Goal: Transaction & Acquisition: Obtain resource

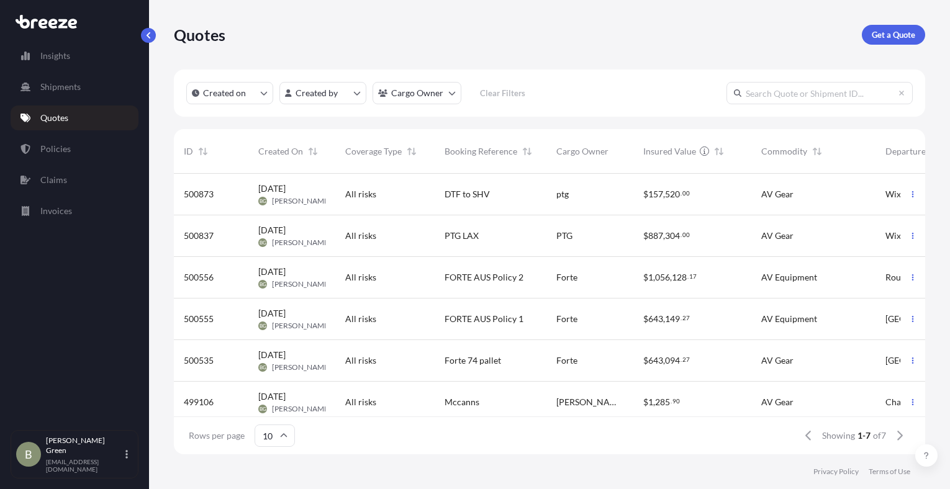
scroll to position [278, 742]
click at [492, 238] on div "PTG LAX" at bounding box center [491, 236] width 92 height 12
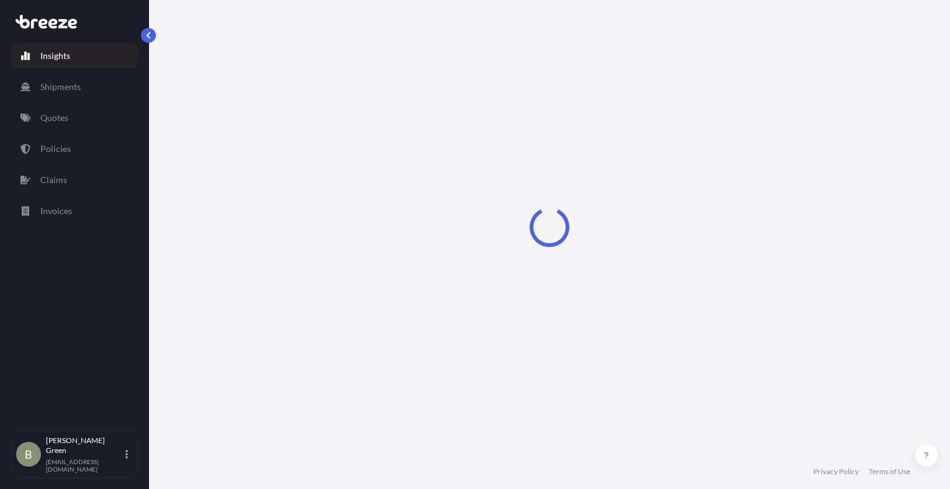
select select "2025"
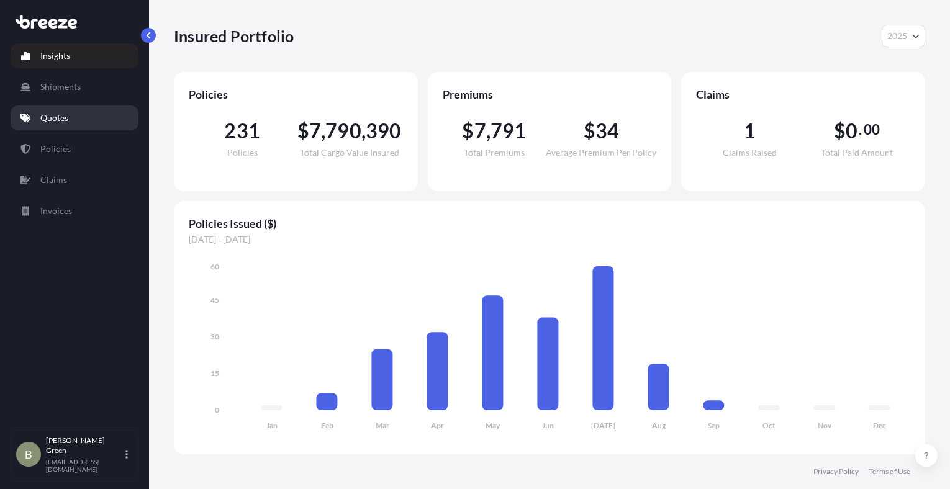
click at [52, 116] on p "Quotes" at bounding box center [54, 118] width 28 height 12
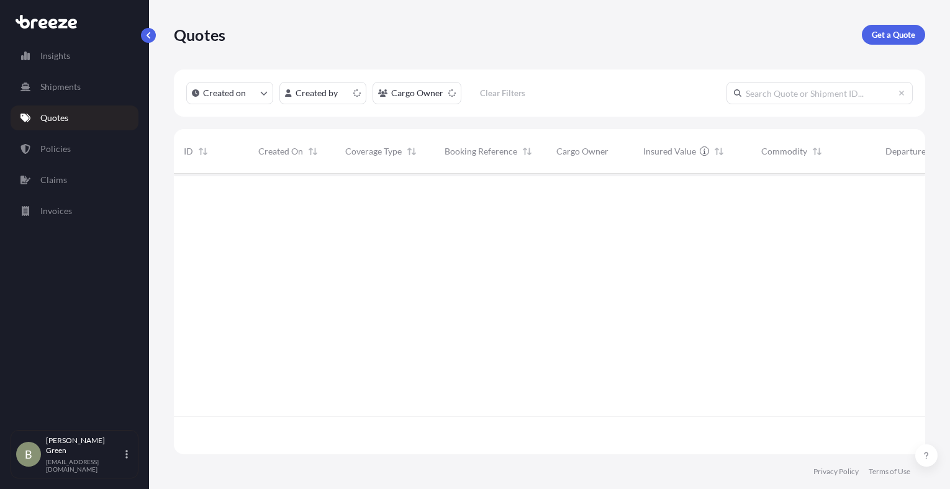
scroll to position [278, 742]
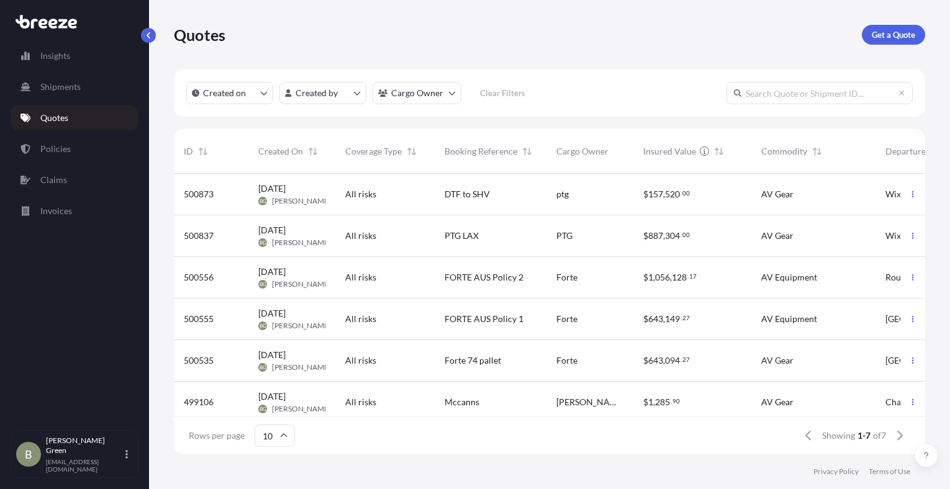
click at [471, 198] on span "DTF to SHV" at bounding box center [467, 194] width 45 height 12
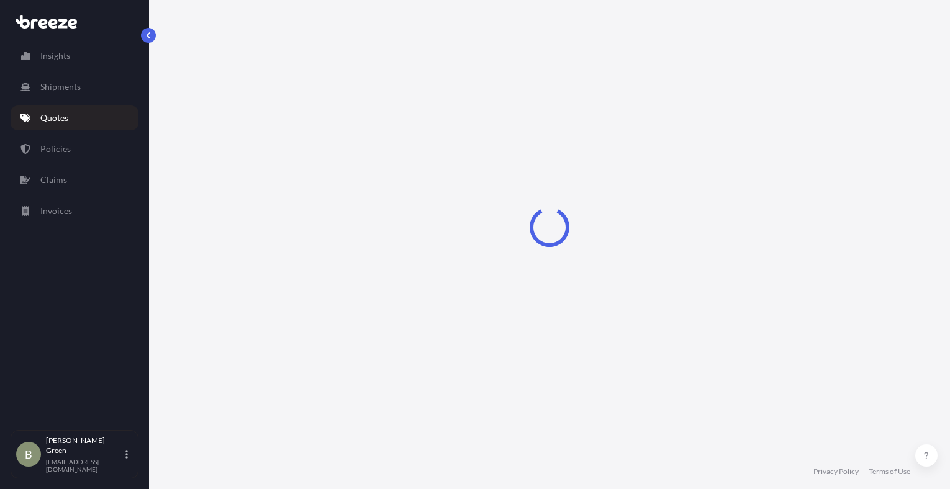
select select "Road"
select select "1"
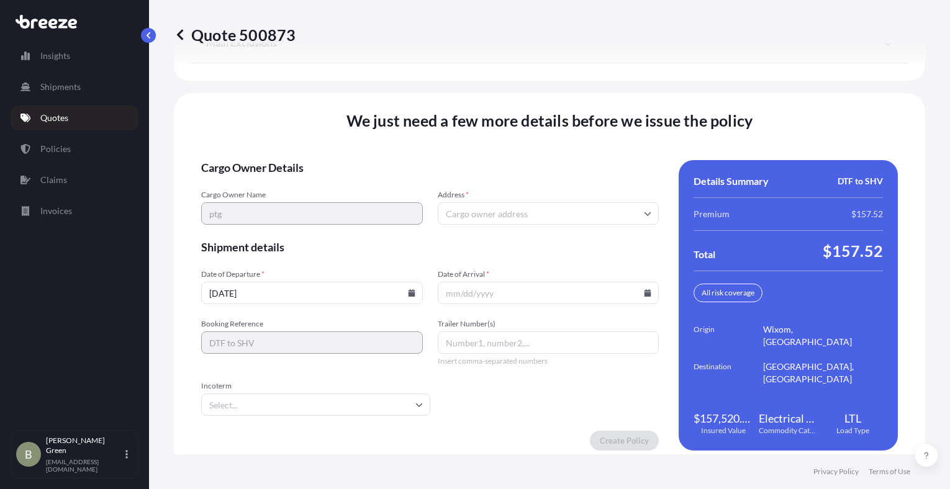
scroll to position [1737, 0]
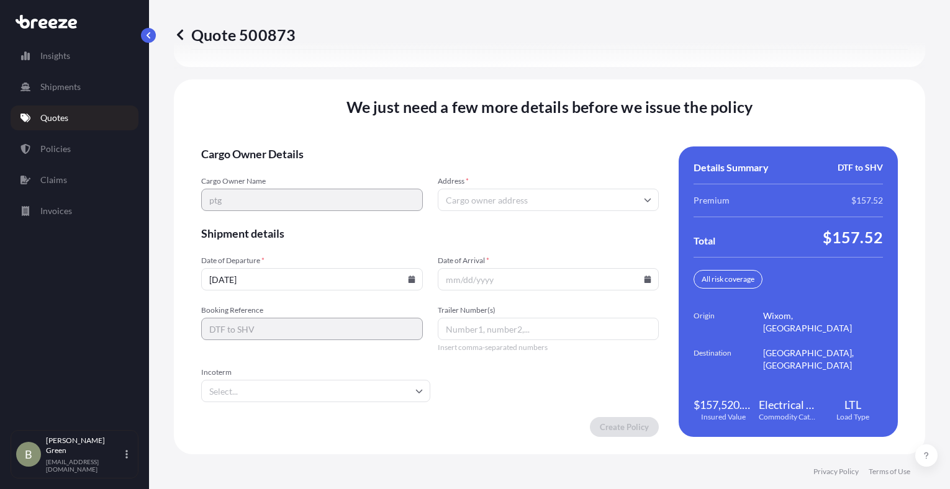
click at [334, 278] on input "10/07/2025" at bounding box center [312, 279] width 222 height 22
click at [408, 281] on icon at bounding box center [411, 279] width 7 height 7
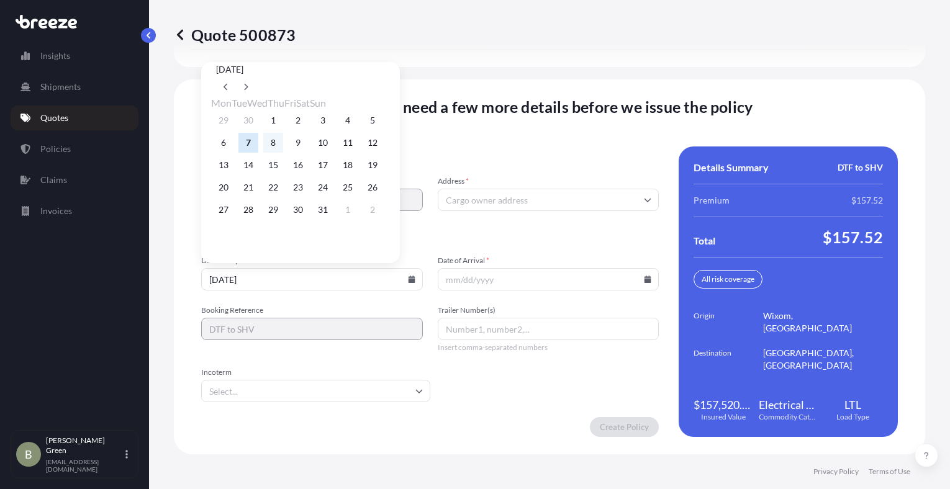
click at [275, 149] on button "8" at bounding box center [273, 143] width 20 height 20
type input "10/08/2025"
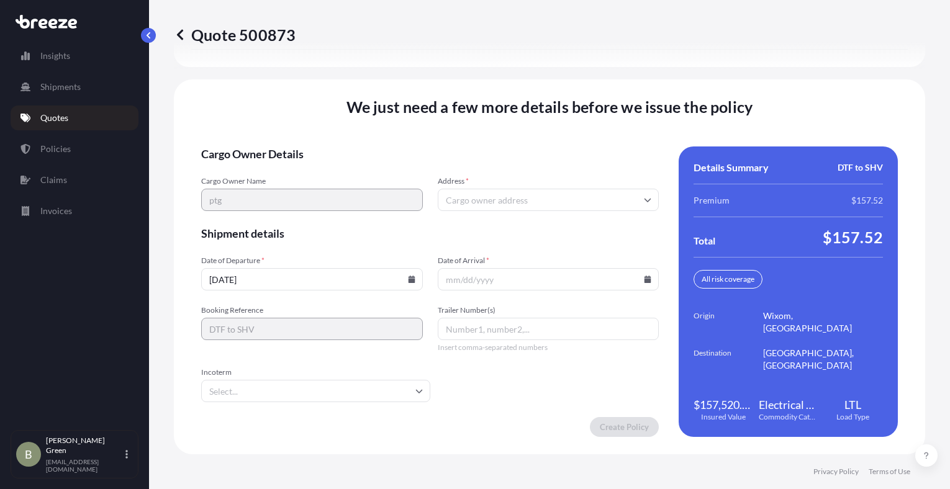
click at [519, 278] on input "Date of Arrival *" at bounding box center [549, 279] width 222 height 22
click at [645, 279] on icon at bounding box center [648, 279] width 7 height 7
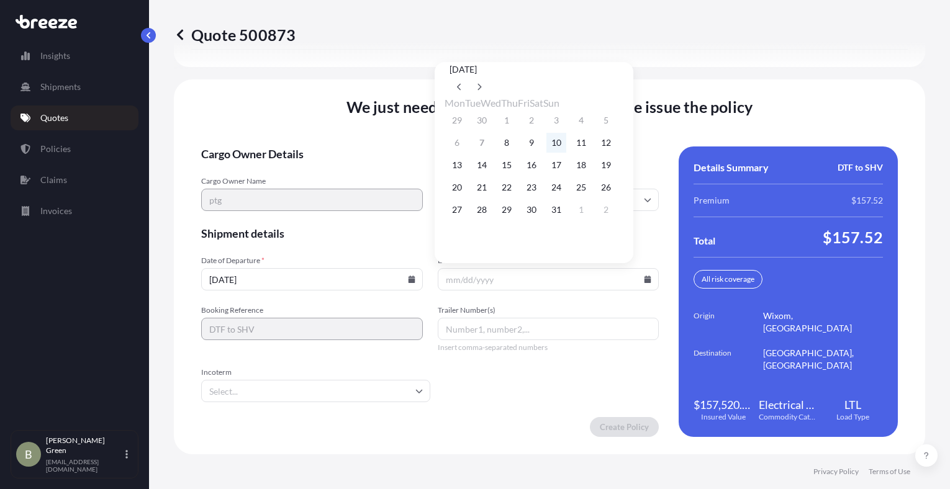
click at [566, 145] on button "10" at bounding box center [557, 143] width 20 height 20
type input "10/10/2025"
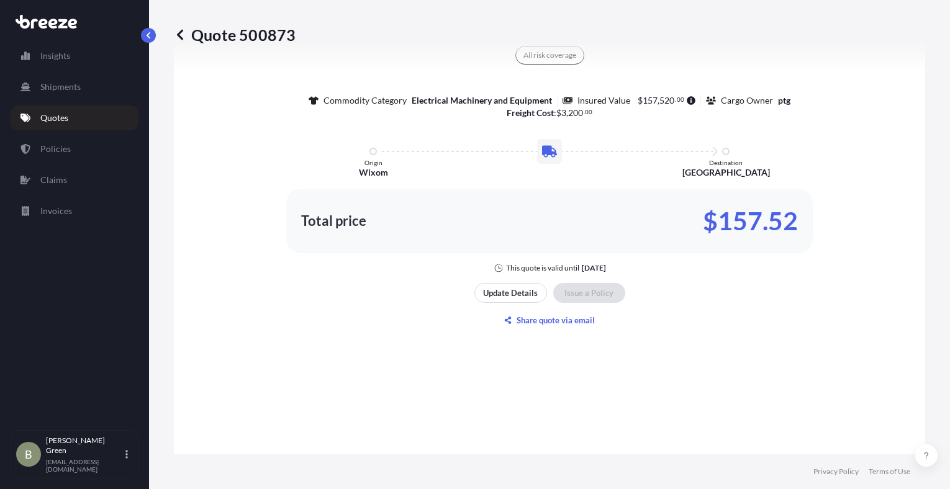
scroll to position [991, 0]
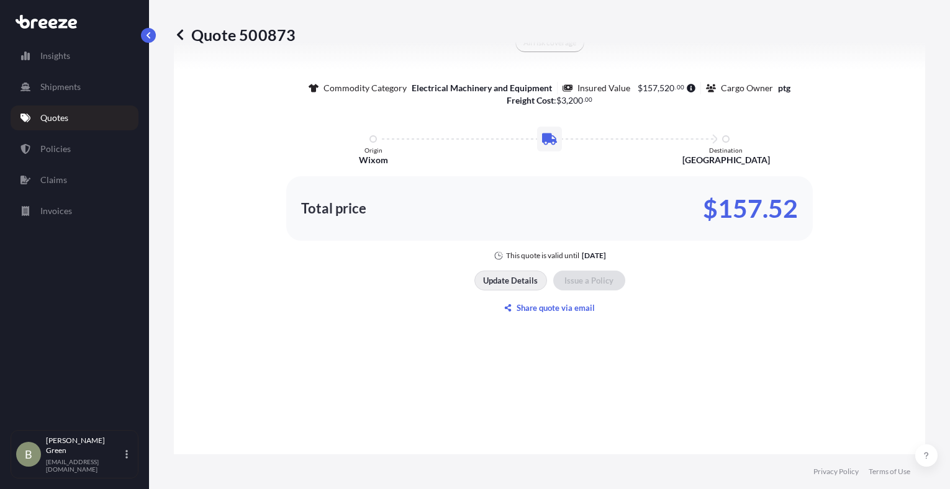
click at [509, 275] on p "Update Details" at bounding box center [510, 281] width 55 height 12
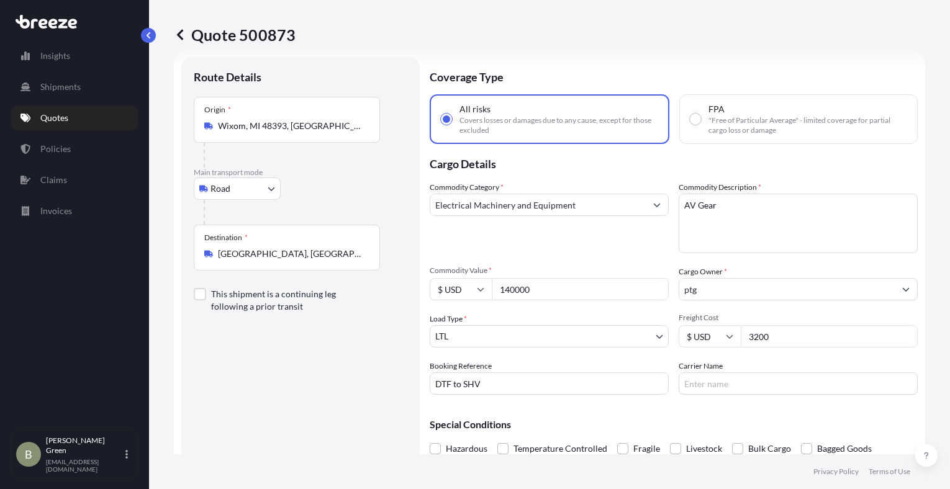
scroll to position [144, 0]
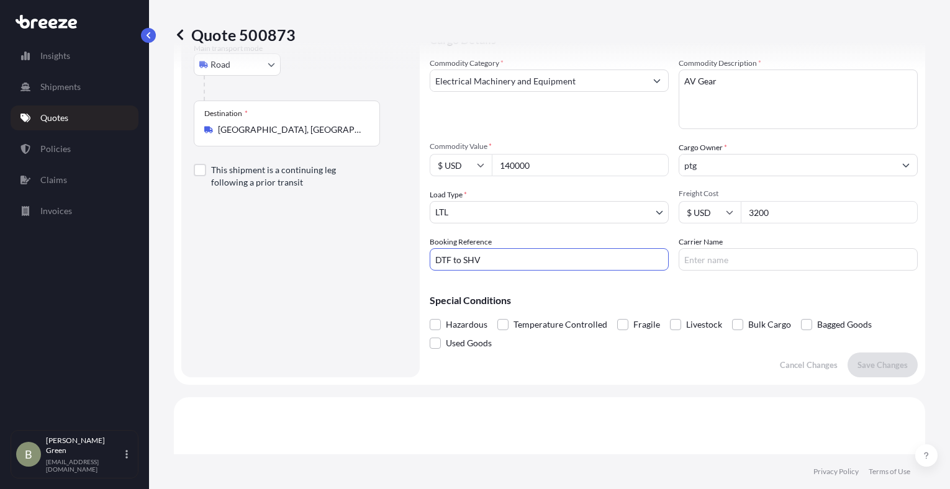
drag, startPoint x: 500, startPoint y: 263, endPoint x: 423, endPoint y: 263, distance: 77.0
click at [423, 263] on form "Route Details Place of loading Road Road Rail Origin * Wixom, MI 48393, USA Mai…" at bounding box center [549, 155] width 751 height 460
paste input "MB Shreveport Order 71716"
click at [437, 263] on input "MB Shreveport Order 71716" at bounding box center [549, 259] width 239 height 22
drag, startPoint x: 625, startPoint y: 258, endPoint x: 362, endPoint y: 256, distance: 262.7
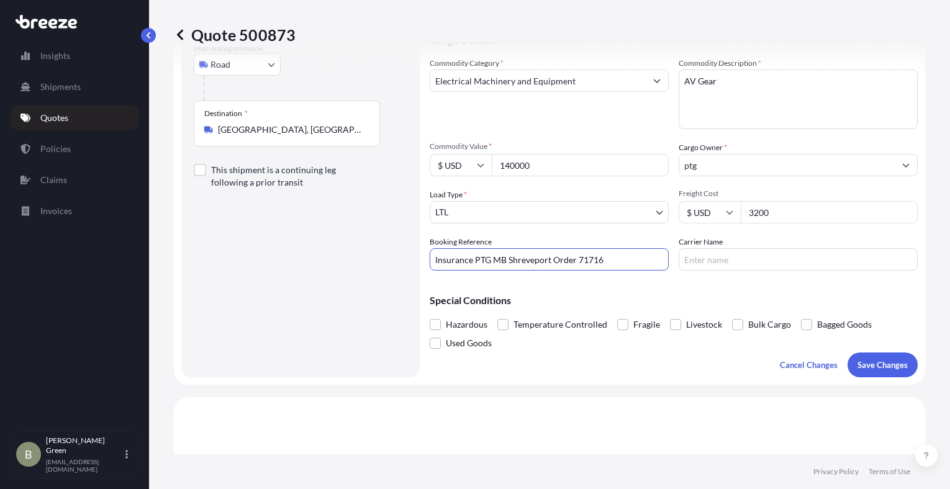
click at [362, 256] on form "Route Details Place of loading Road Road Rail Origin * Wixom, MI 48393, USA Mai…" at bounding box center [549, 155] width 751 height 460
type input "Insurance PTG MB Shreveport Order 71716"
click at [859, 362] on p "Save Changes" at bounding box center [883, 365] width 50 height 12
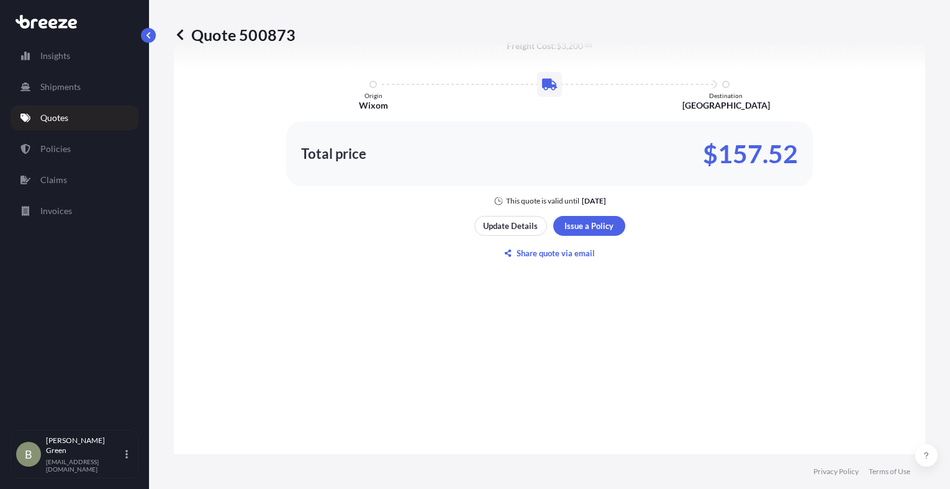
select select "Road"
select select "1"
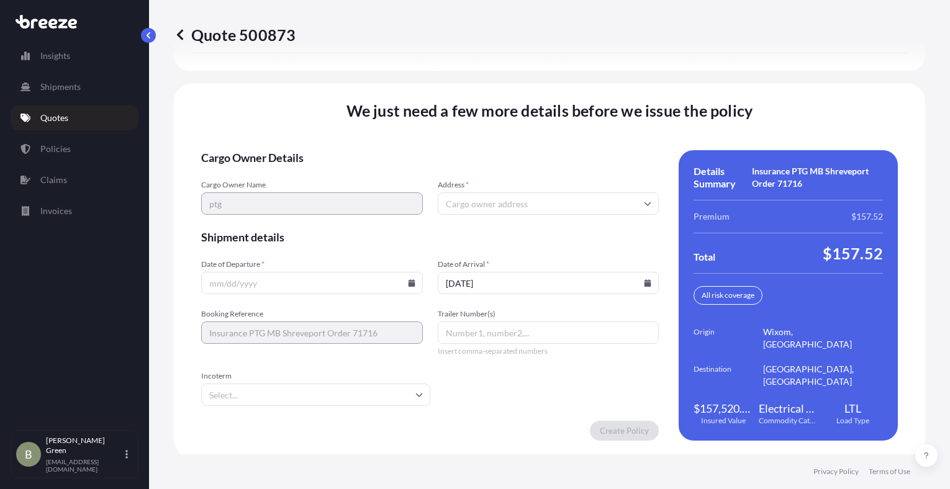
scroll to position [1737, 0]
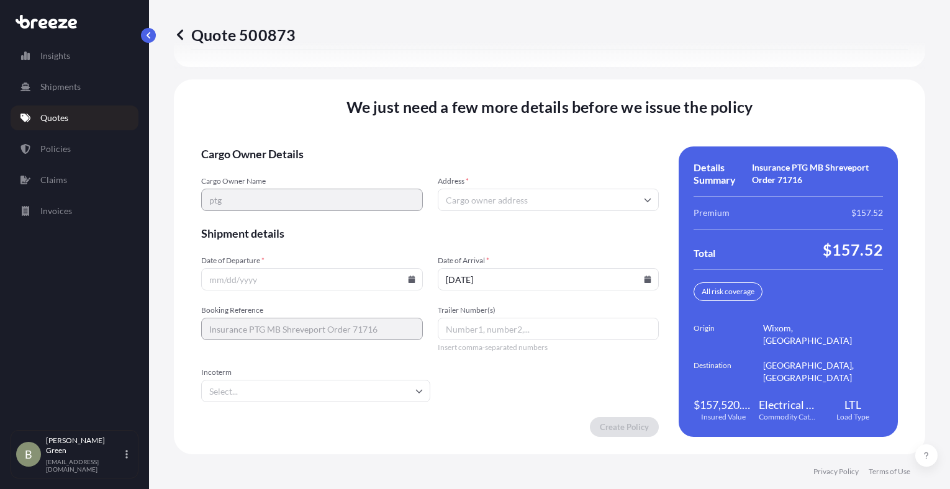
click at [301, 283] on input "Date of Departure *" at bounding box center [312, 279] width 222 height 22
click at [409, 279] on icon at bounding box center [411, 279] width 7 height 7
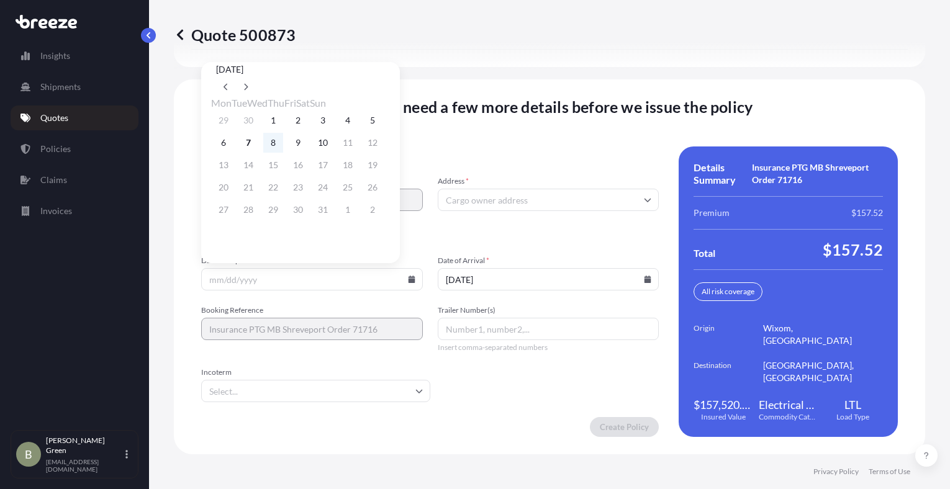
click at [279, 148] on button "8" at bounding box center [273, 143] width 20 height 20
type input "10/08/2025"
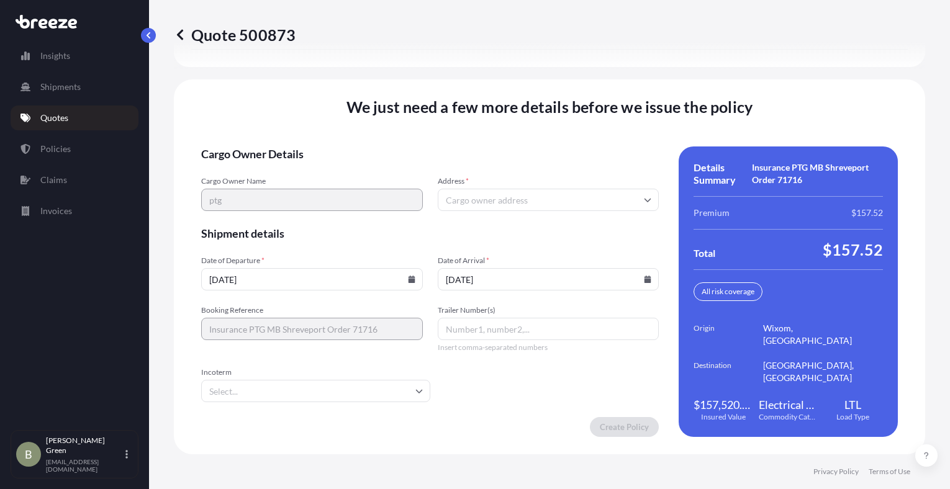
drag, startPoint x: 370, startPoint y: 232, endPoint x: 383, endPoint y: 235, distance: 13.6
click at [370, 231] on span "Shipment details" at bounding box center [430, 233] width 458 height 15
click at [478, 196] on input "Address *" at bounding box center [549, 200] width 222 height 22
click at [470, 198] on input "Address *" at bounding box center [549, 200] width 222 height 22
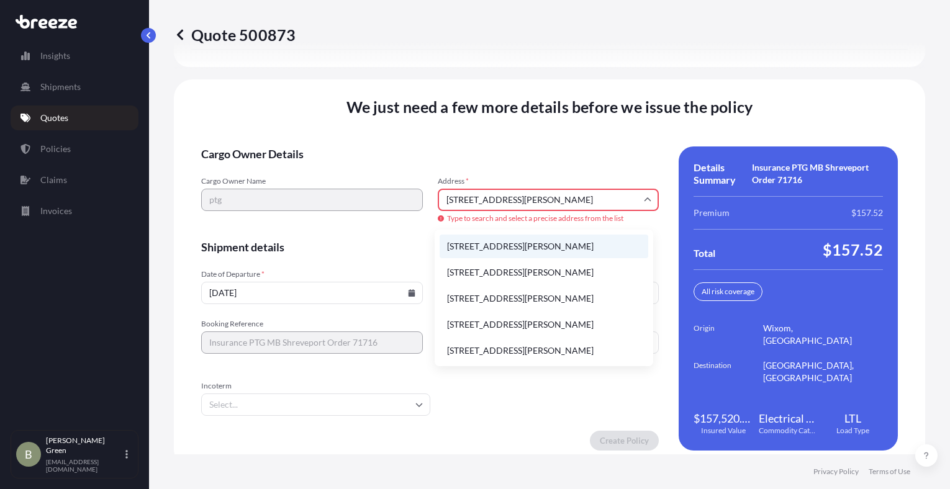
click at [486, 246] on li "29755 Beck Rd, Wixom, MI, USA" at bounding box center [544, 247] width 209 height 24
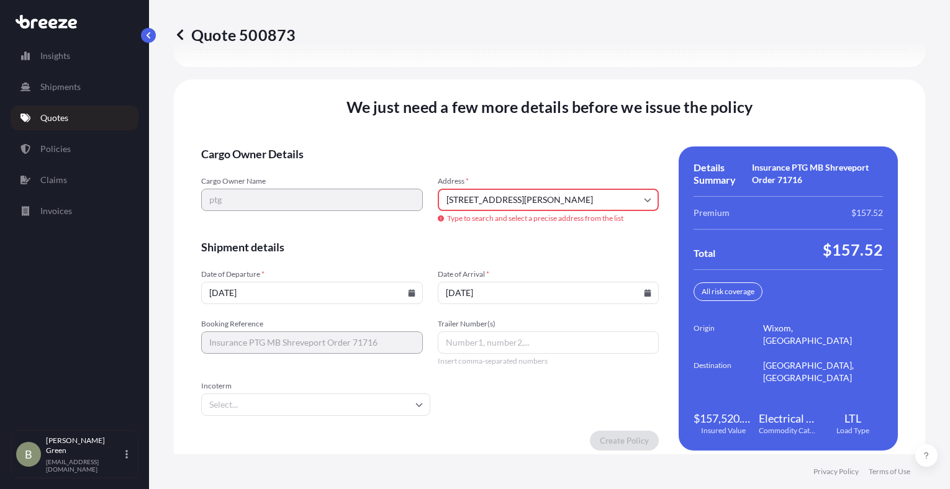
type input "29755 Beck Rd, Wixom, MI 48393, USA"
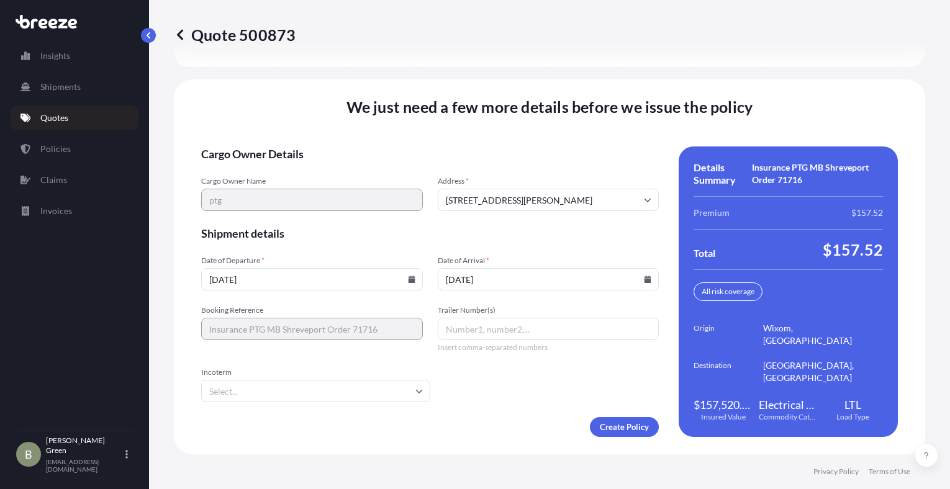
scroll to position [1737, 0]
click at [417, 241] on form "Cargo Owner Details Cargo Owner Name ptg Address * 29755 Beck Rd, Wixom, MI 483…" at bounding box center [430, 292] width 458 height 291
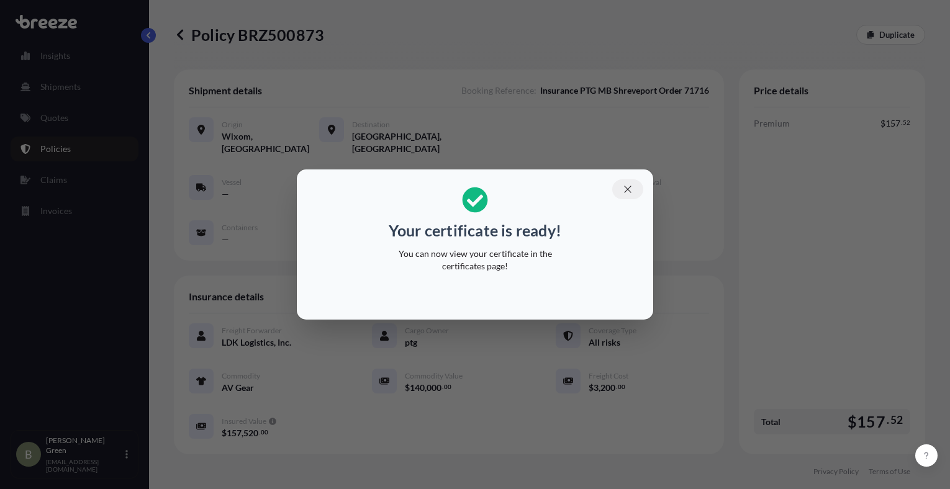
click at [629, 191] on icon "button" at bounding box center [627, 189] width 7 height 7
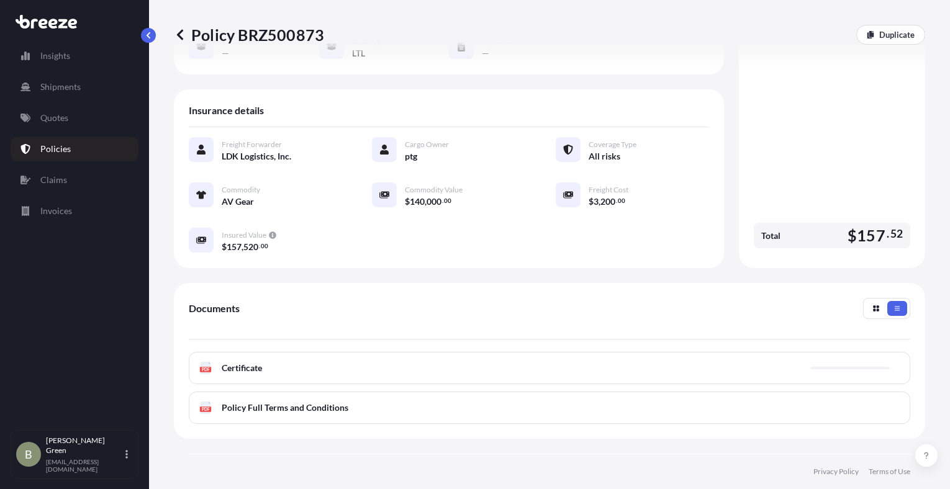
scroll to position [303, 0]
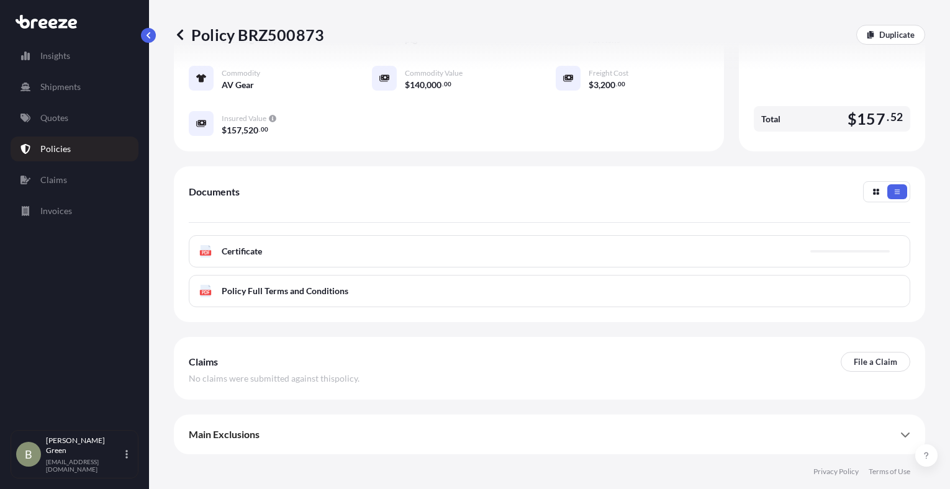
click at [248, 252] on span "Certificate" at bounding box center [242, 251] width 40 height 12
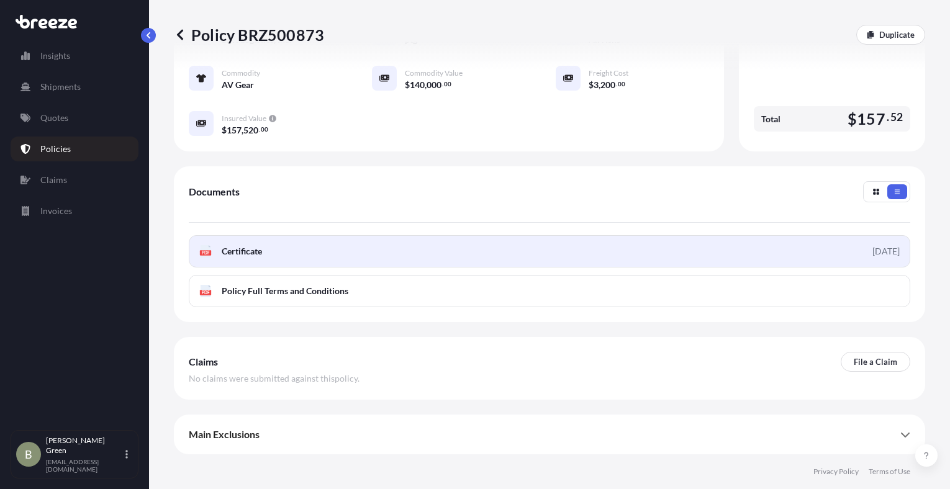
click at [639, 261] on link "PDF Certificate 2025-10-07" at bounding box center [550, 251] width 722 height 32
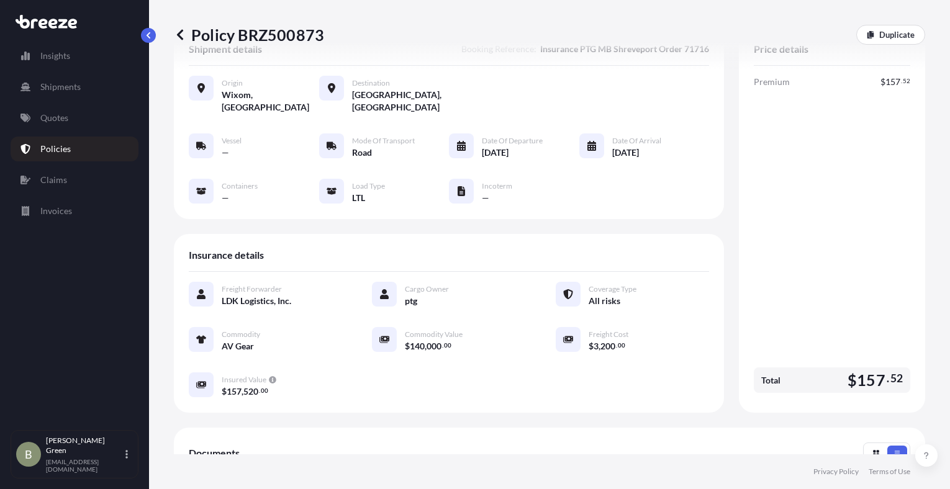
scroll to position [0, 0]
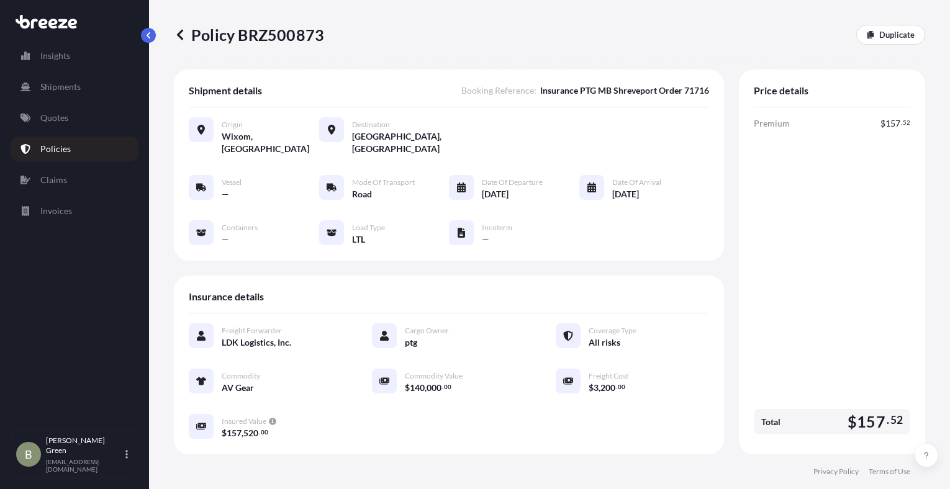
click at [529, 89] on span "Booking Reference : Insurance PTG MB Shreveport Order 71716" at bounding box center [585, 90] width 248 height 12
drag, startPoint x: 531, startPoint y: 90, endPoint x: 704, endPoint y: 89, distance: 173.3
click at [704, 89] on div "Shipment details Booking Reference : Insurance PTG MB Shreveport Order 71716 Or…" at bounding box center [449, 165] width 550 height 191
copy span "Insurance PTG MB Shreveport Order 71716"
